Goal: Check status: Check status

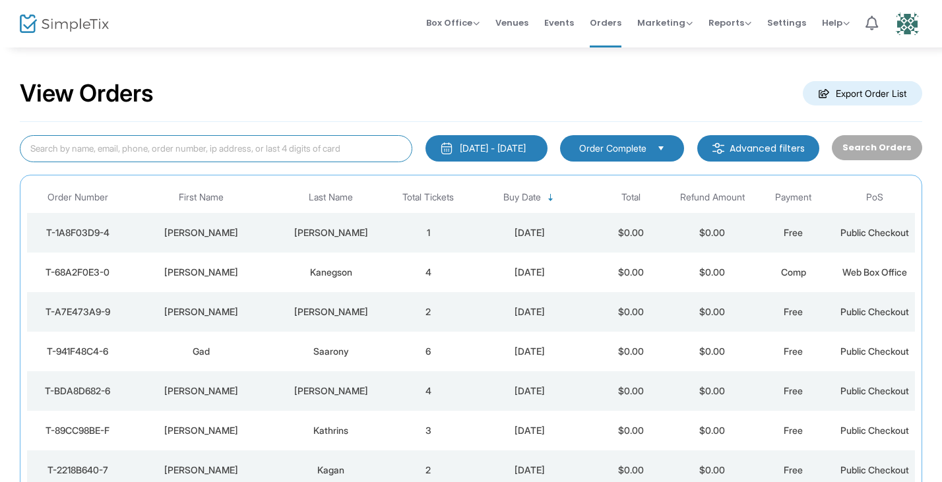
click at [125, 146] on input at bounding box center [216, 148] width 392 height 27
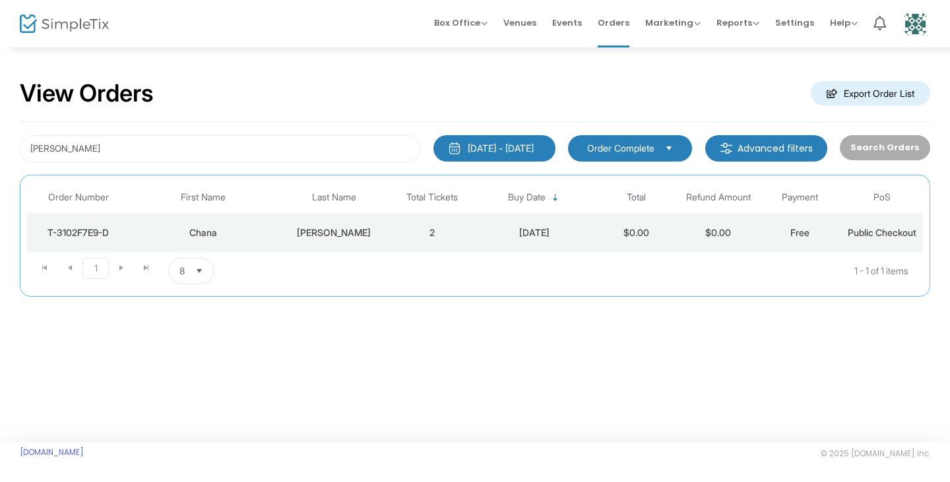
click at [206, 237] on div "Chana" at bounding box center [203, 232] width 140 height 13
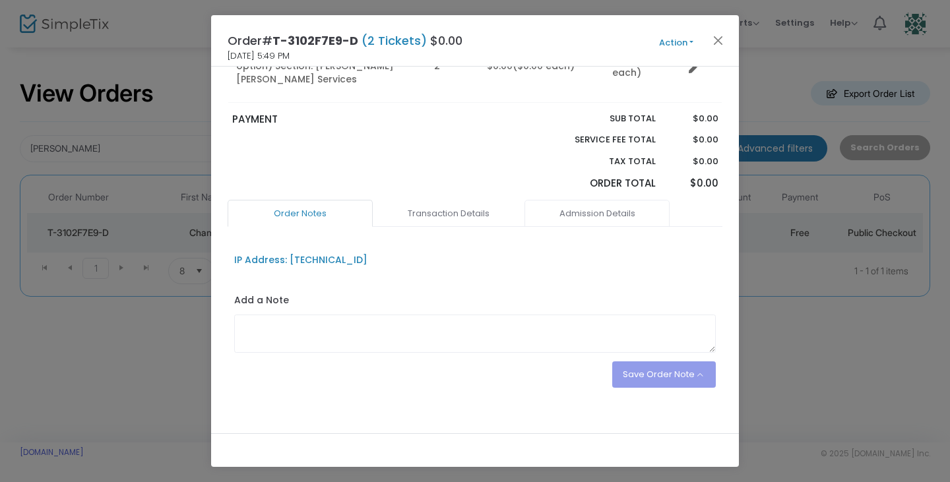
click at [574, 200] on link "Admission Details" at bounding box center [596, 214] width 145 height 28
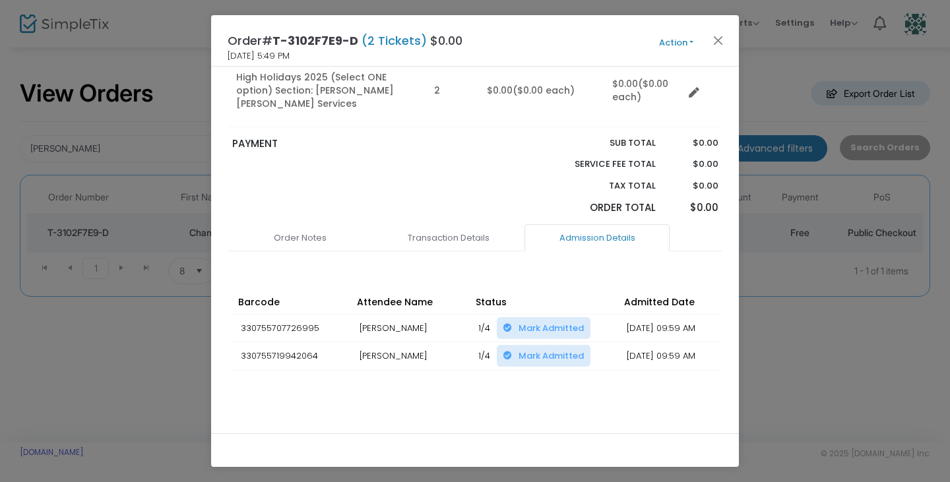
click at [544, 322] on span "Mark Admitted" at bounding box center [550, 328] width 65 height 13
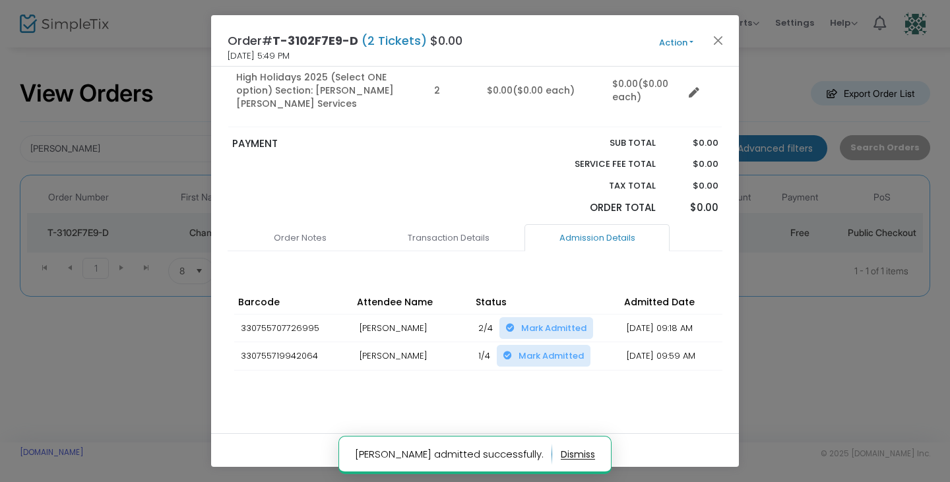
click at [537, 350] on span "Mark Admitted" at bounding box center [550, 356] width 65 height 13
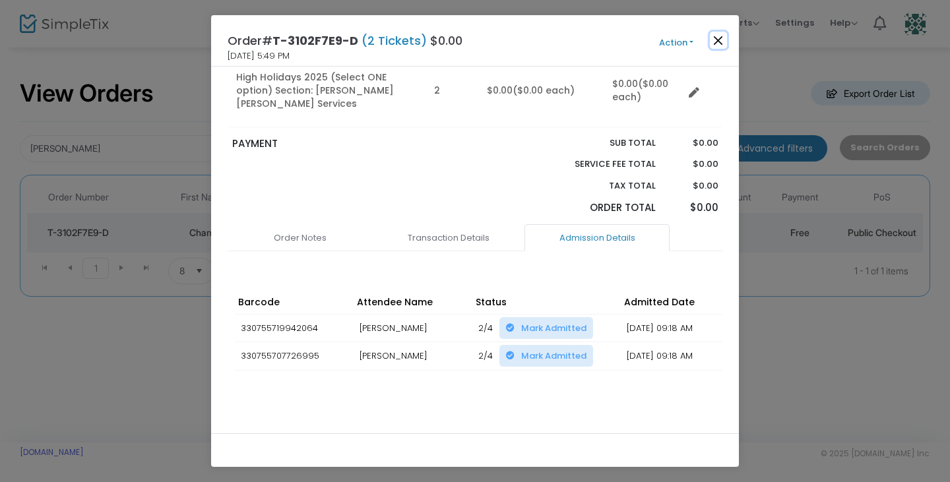
click at [716, 40] on button "Close" at bounding box center [718, 40] width 17 height 17
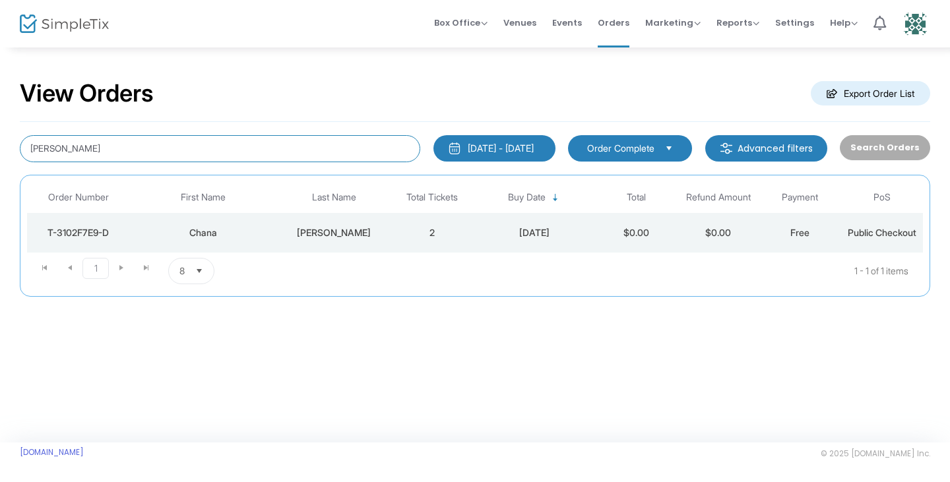
click at [125, 150] on input "[PERSON_NAME]" at bounding box center [220, 148] width 400 height 27
type input "[DEMOGRAPHIC_DATA]"
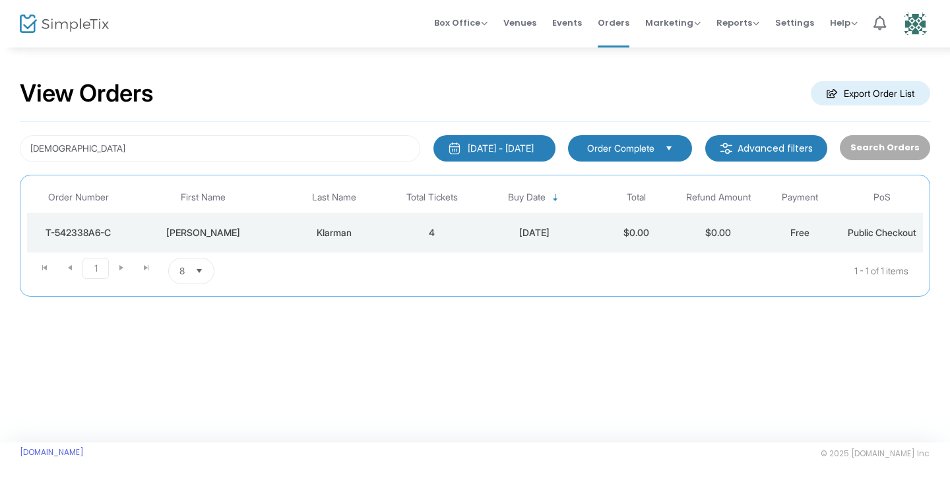
click at [193, 224] on td "[PERSON_NAME]" at bounding box center [202, 233] width 147 height 40
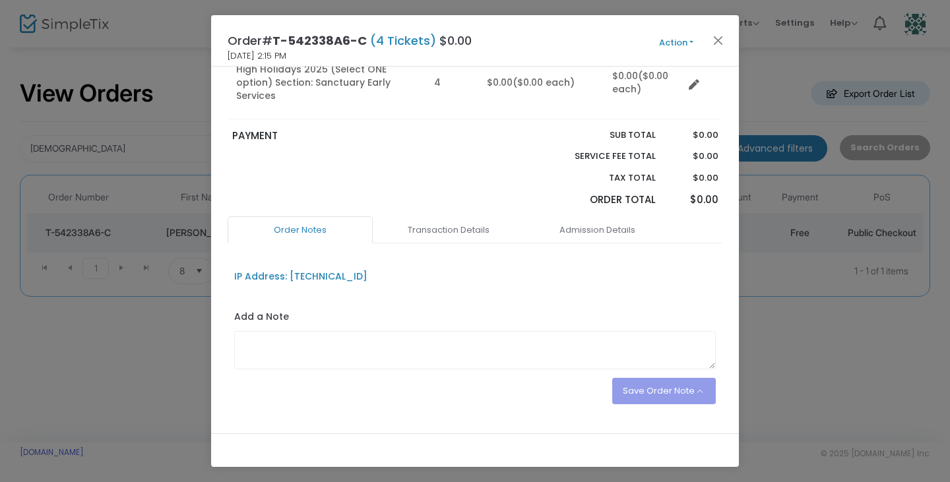
scroll to position [177, 0]
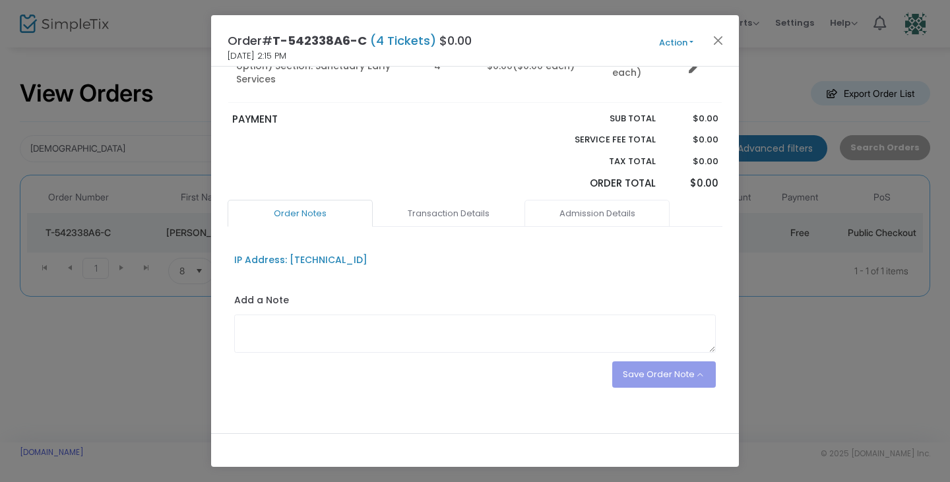
click at [580, 206] on link "Admission Details" at bounding box center [596, 214] width 145 height 28
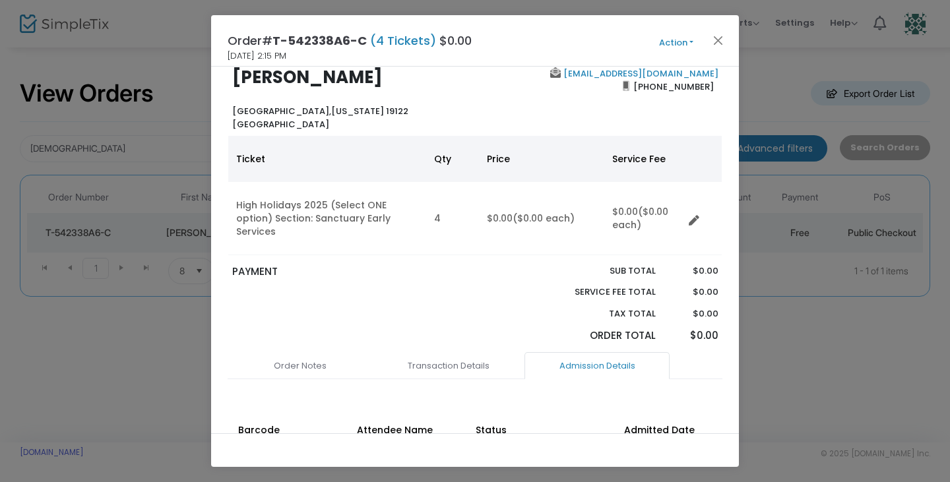
scroll to position [0, 0]
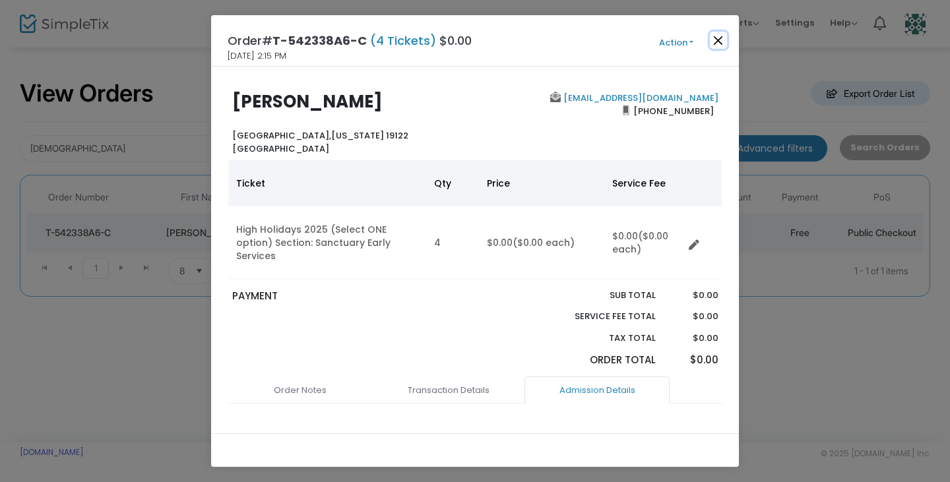
click at [718, 44] on button "Close" at bounding box center [718, 40] width 17 height 17
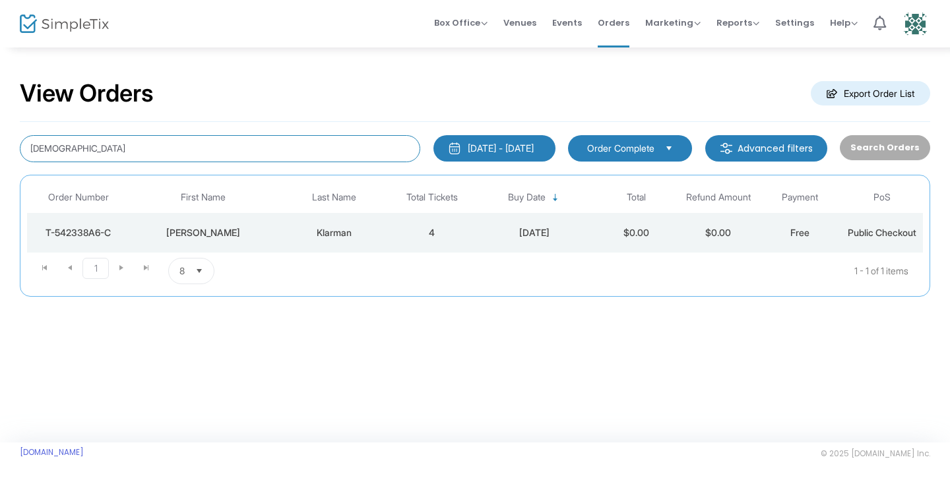
click at [253, 154] on input "[DEMOGRAPHIC_DATA]" at bounding box center [220, 148] width 400 height 27
